Goal: Task Accomplishment & Management: Use online tool/utility

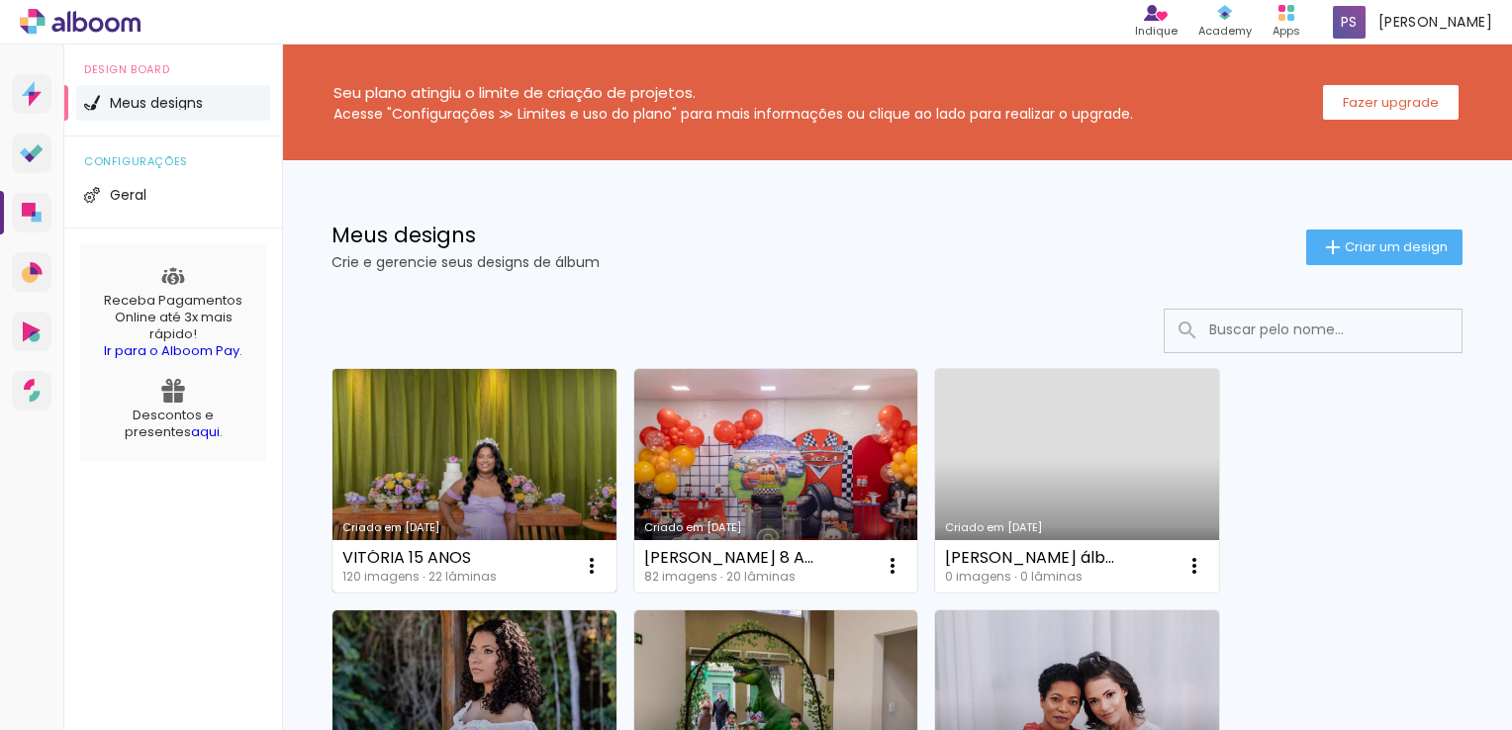
click at [449, 410] on link "Criado em [DATE]" at bounding box center [474, 481] width 284 height 224
